Goal: Use online tool/utility

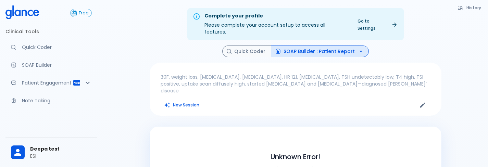
scroll to position [95, 0]
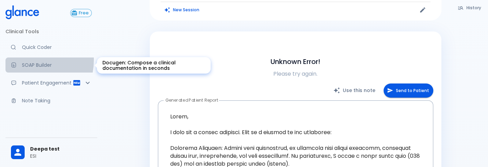
click at [25, 60] on link "SOAP Builder" at bounding box center [51, 65] width 92 height 15
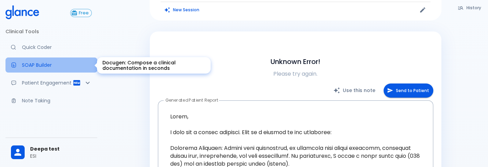
click at [55, 61] on link "SOAP Builder" at bounding box center [51, 65] width 92 height 15
